Goal: Find contact information: Find contact information

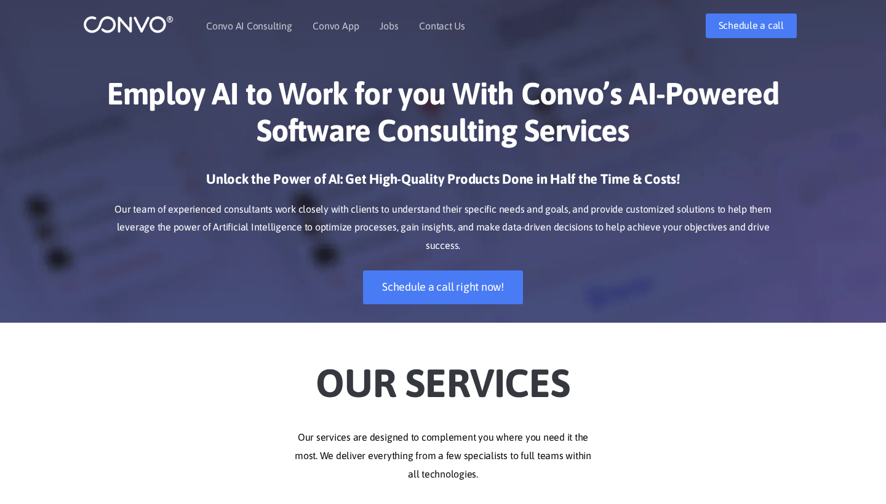
scroll to position [9, 0]
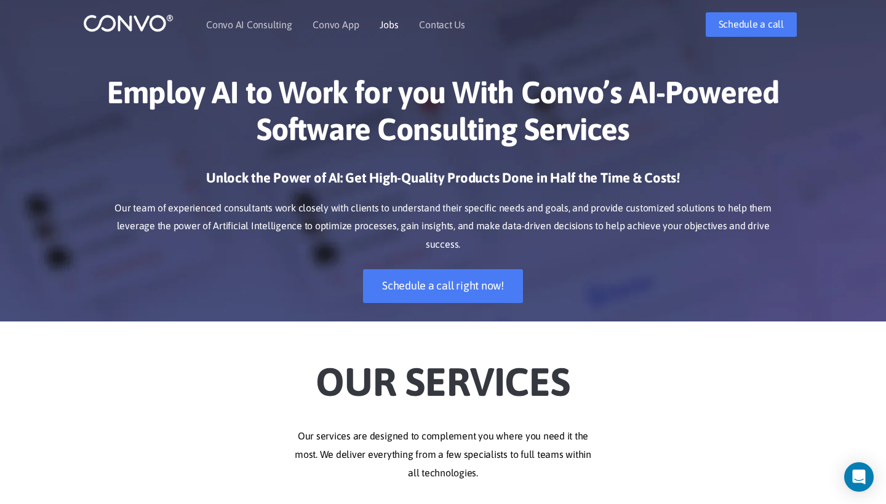
click at [388, 23] on link "Jobs" at bounding box center [388, 25] width 18 height 10
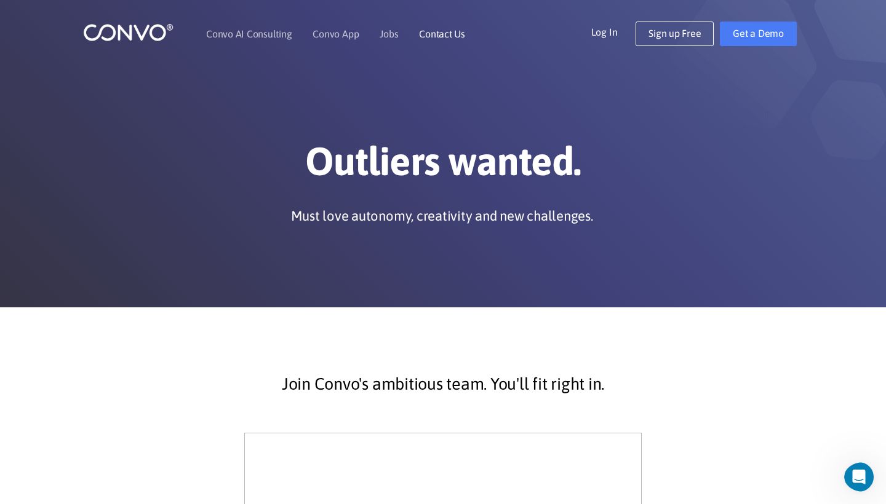
click at [445, 39] on link "Contact Us" at bounding box center [442, 34] width 46 height 10
